Goal: Task Accomplishment & Management: Manage account settings

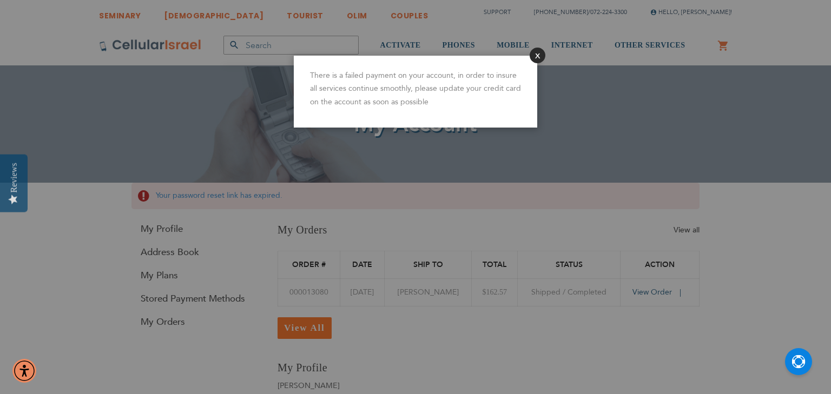
click at [538, 58] on button "Close" at bounding box center [537, 56] width 16 height 16
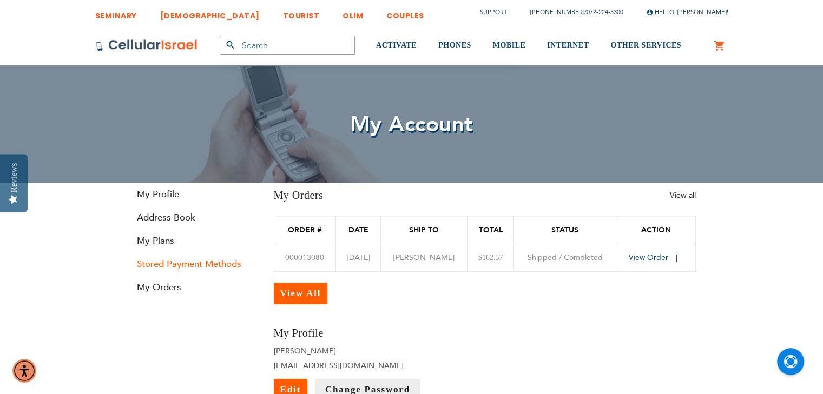
click at [168, 264] on link "Stored Payment Methods" at bounding box center [193, 264] width 130 height 12
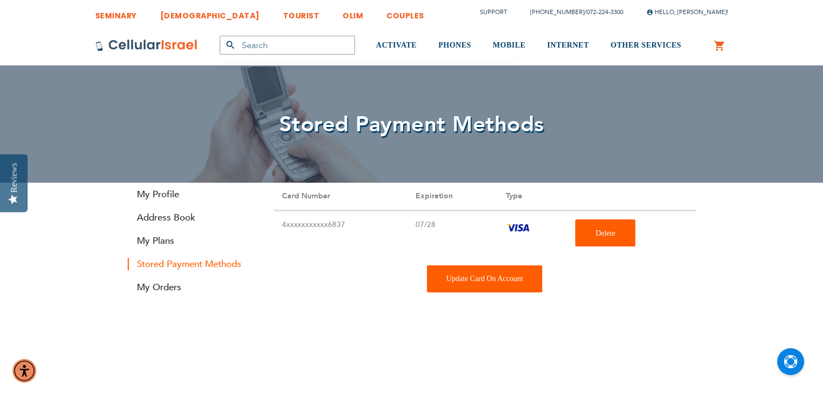
click at [471, 276] on div "Update Card On Account" at bounding box center [485, 279] width 116 height 27
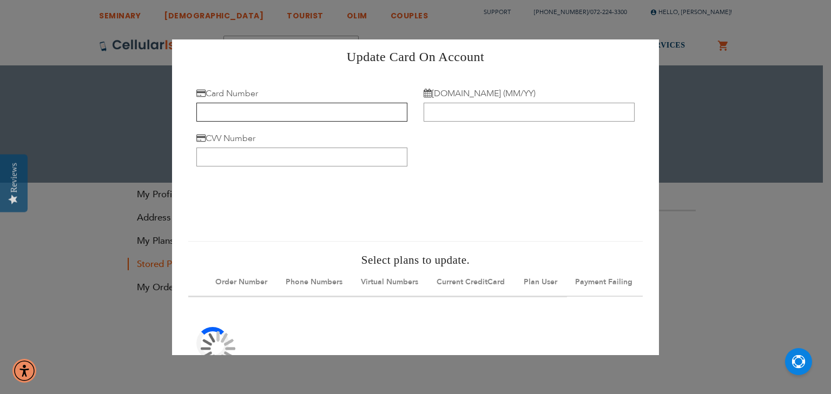
click at [241, 118] on input "Card Number" at bounding box center [301, 112] width 211 height 19
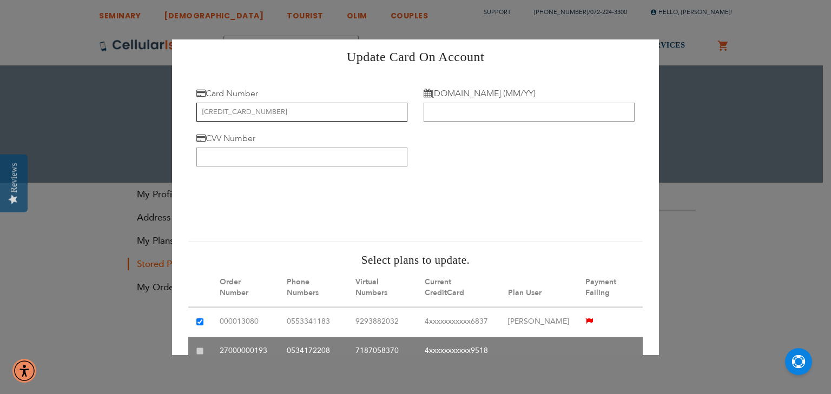
type input "4388 5761 9711 6380"
click at [284, 163] on input "CVV Number" at bounding box center [301, 157] width 211 height 19
type input "061"
click at [435, 114] on input "[DOMAIN_NAME] (MM/YY)" at bounding box center [528, 112] width 211 height 19
type input "03/30"
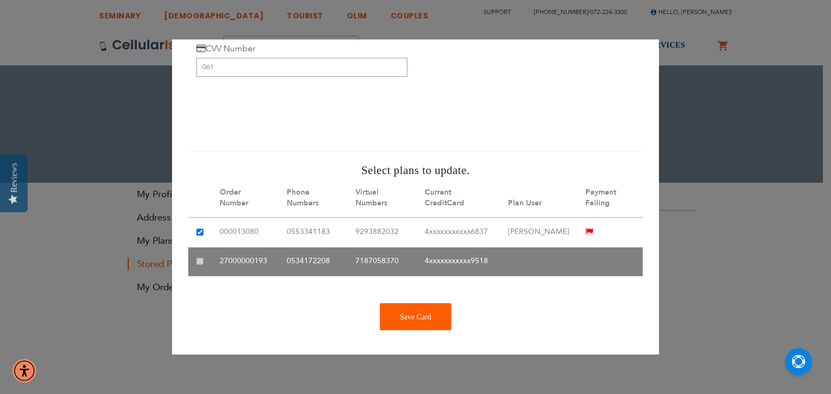
scroll to position [98, 0]
click at [401, 326] on div "Save Card" at bounding box center [415, 316] width 71 height 27
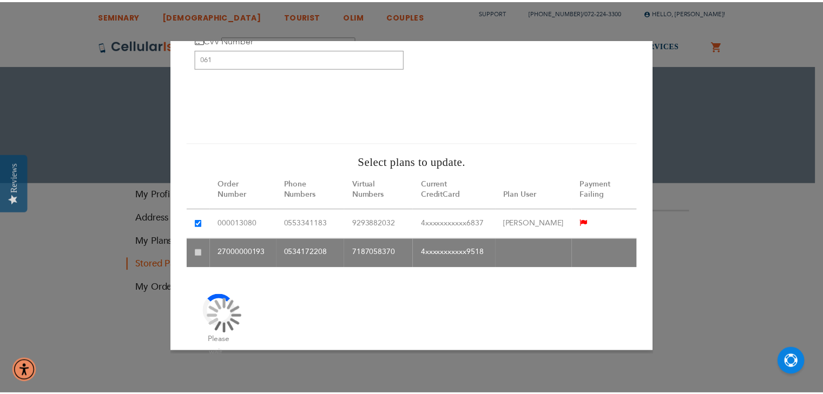
scroll to position [0, 0]
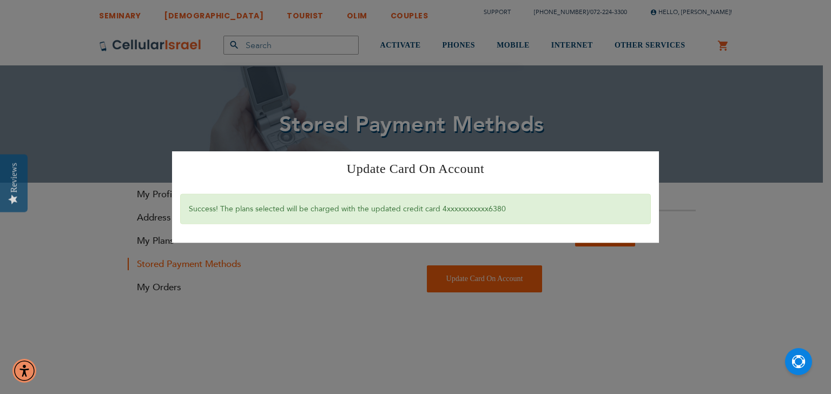
click at [700, 236] on div "Update Card On Account × Success! The plans selected will be charged with the u…" at bounding box center [415, 197] width 831 height 394
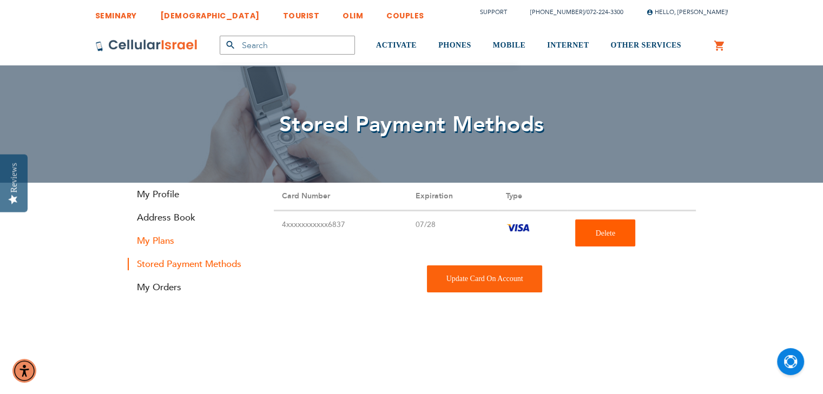
click at [149, 236] on link "My Plans" at bounding box center [193, 241] width 130 height 12
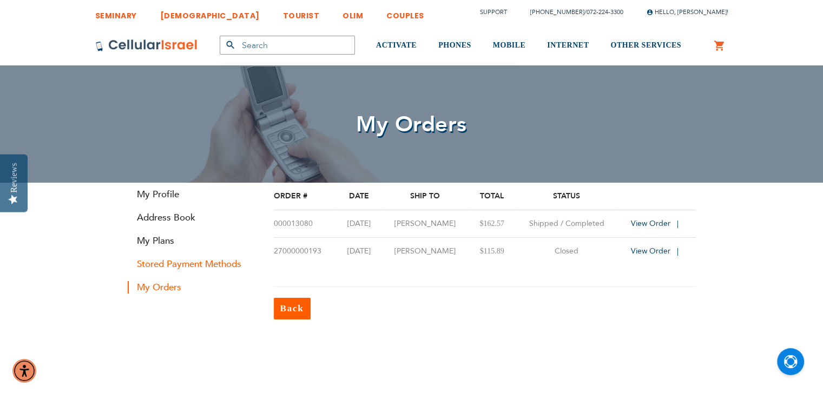
click at [162, 264] on link "Stored Payment Methods" at bounding box center [193, 264] width 130 height 12
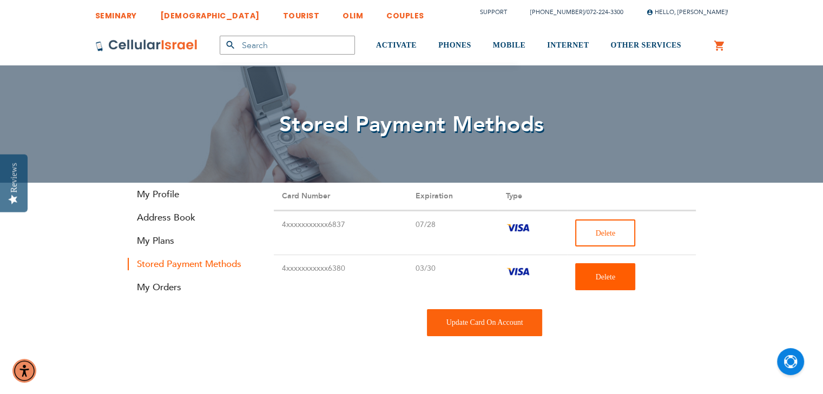
click at [605, 234] on span "Delete" at bounding box center [605, 233] width 20 height 8
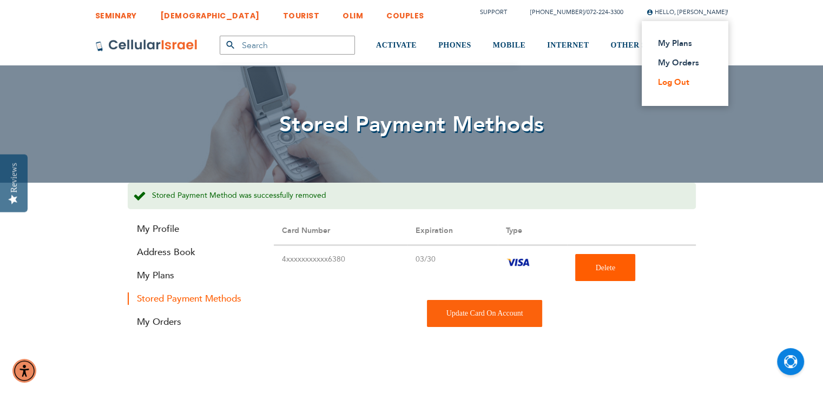
click at [667, 86] on link "Log Out" at bounding box center [682, 82] width 48 height 11
